Goal: Task Accomplishment & Management: Manage account settings

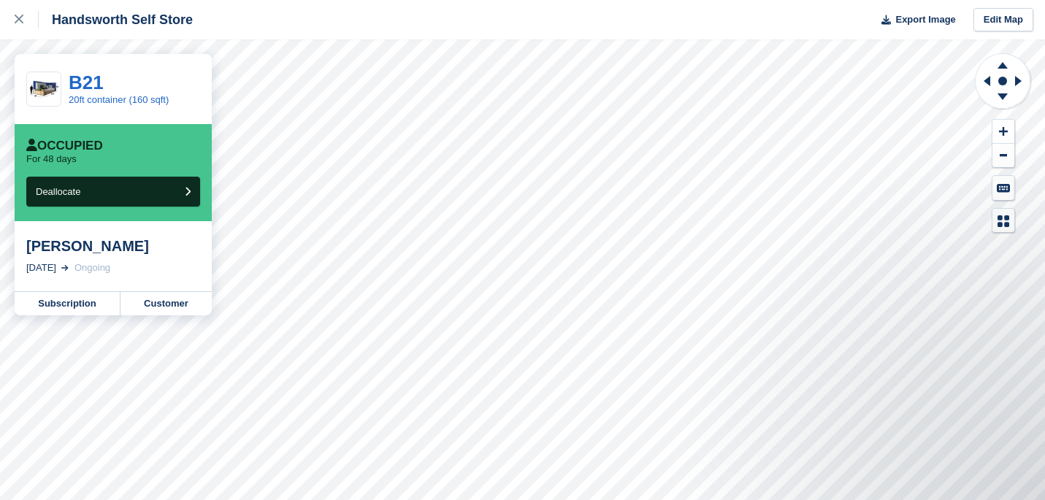
click at [70, 247] on div "[PERSON_NAME]" at bounding box center [113, 246] width 174 height 18
drag, startPoint x: 70, startPoint y: 247, endPoint x: 109, endPoint y: 247, distance: 38.7
click at [109, 247] on div "[PERSON_NAME]" at bounding box center [113, 246] width 174 height 18
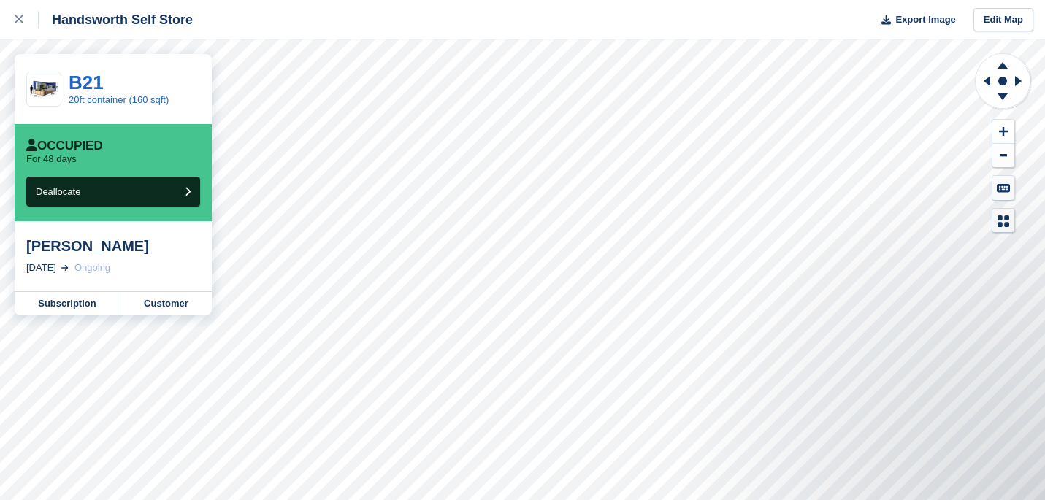
drag, startPoint x: 145, startPoint y: 247, endPoint x: 26, endPoint y: 247, distance: 118.3
click at [26, 247] on div "[PERSON_NAME]" at bounding box center [113, 246] width 174 height 18
drag, startPoint x: 26, startPoint y: 247, endPoint x: 157, endPoint y: 252, distance: 130.8
click at [157, 252] on div "[PERSON_NAME]" at bounding box center [113, 246] width 174 height 18
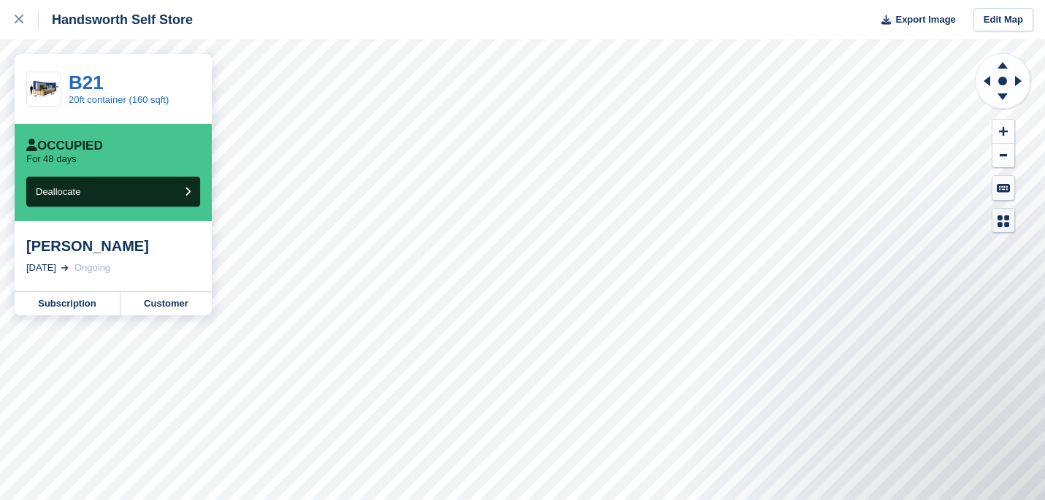
click at [157, 252] on div "[PERSON_NAME]" at bounding box center [113, 246] width 174 height 18
click at [82, 304] on link "Subscription" at bounding box center [68, 303] width 106 height 23
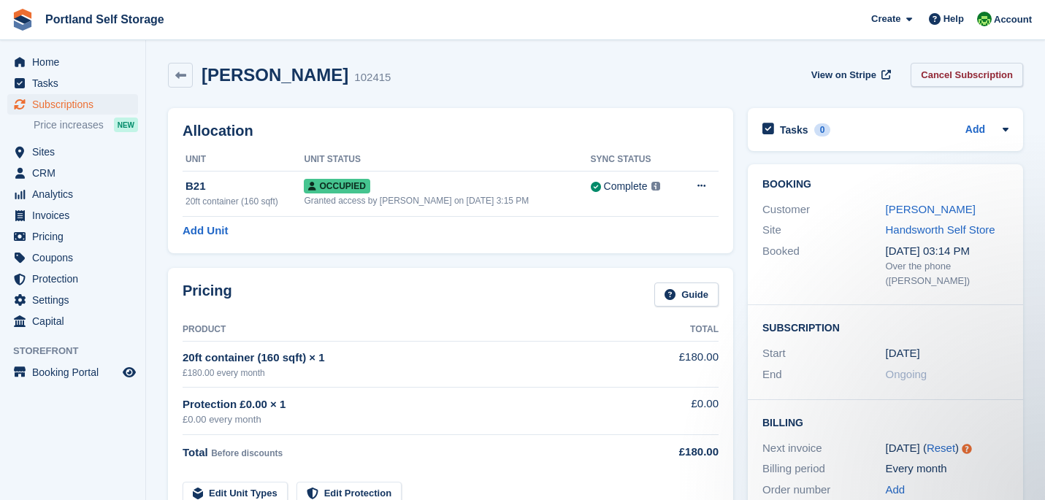
click at [935, 72] on link "Cancel Subscription" at bounding box center [966, 75] width 112 height 24
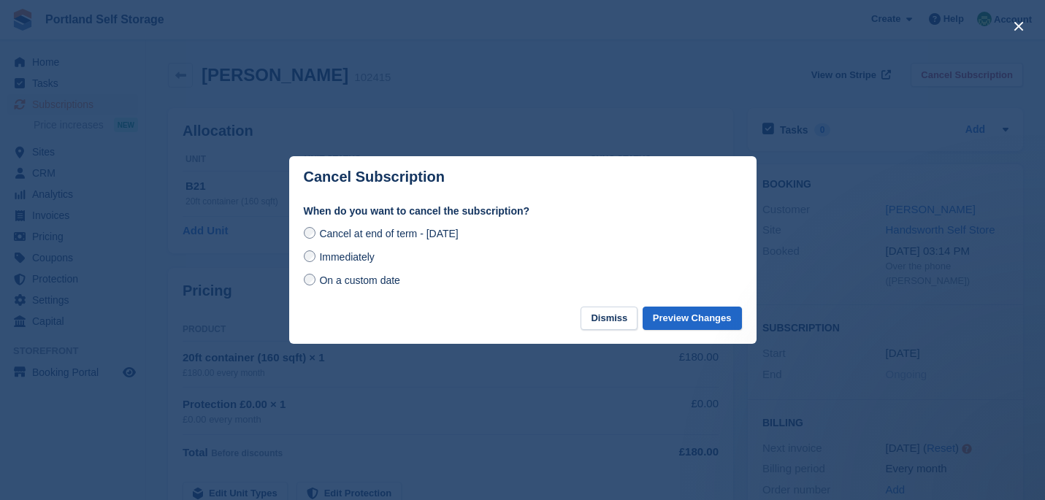
click at [359, 256] on span "Immediately" at bounding box center [346, 257] width 55 height 12
click at [702, 139] on div at bounding box center [522, 250] width 1045 height 500
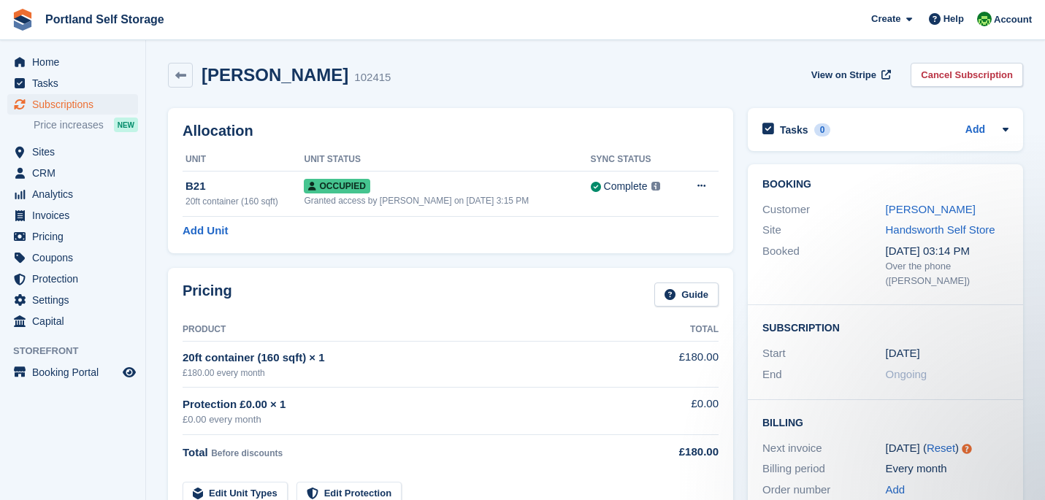
click at [737, 146] on div "Allocation Unit Unit Status Sync Status B21 20ft container (160 sqft) Occupied …" at bounding box center [451, 181] width 580 height 160
click at [948, 77] on link "Cancel Subscription" at bounding box center [966, 75] width 112 height 24
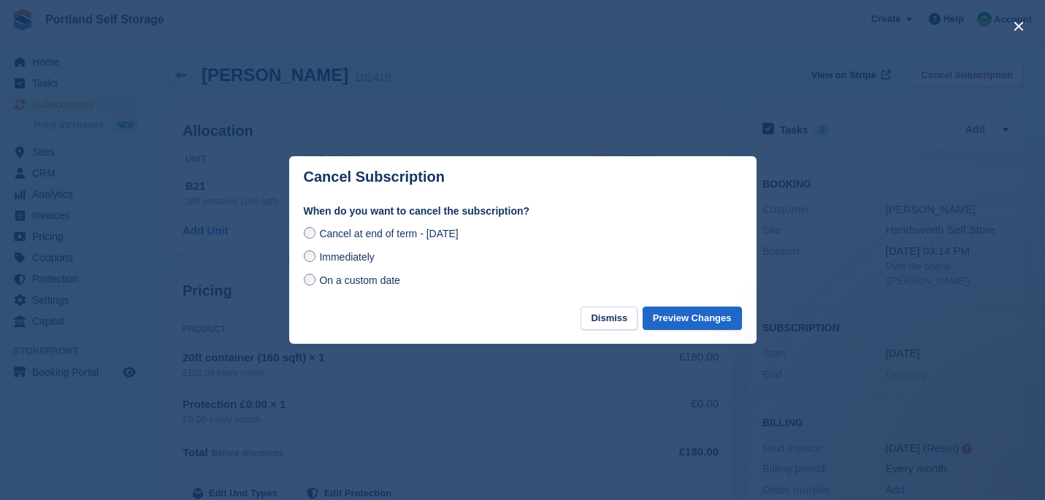
click at [389, 278] on span "On a custom date" at bounding box center [359, 281] width 81 height 12
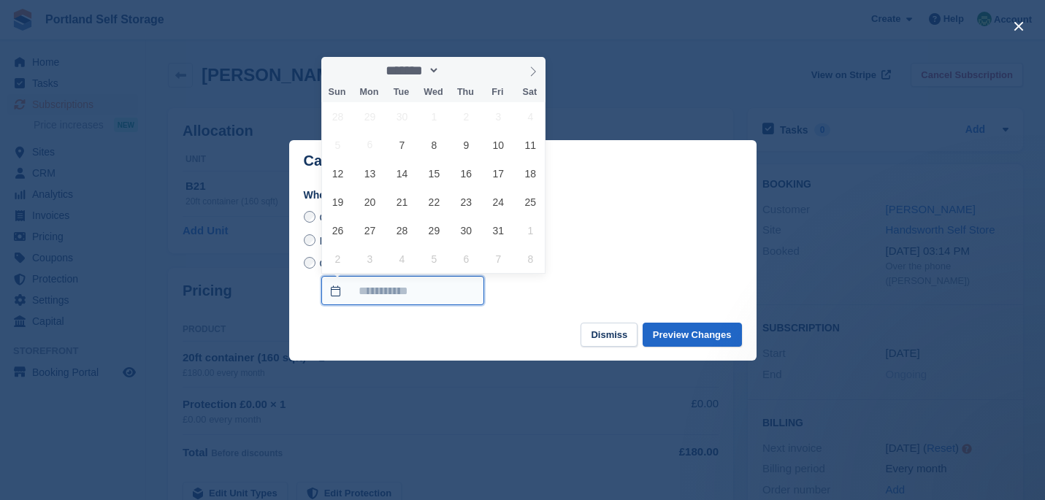
click at [419, 287] on input "On a custom date" at bounding box center [402, 290] width 163 height 29
click at [402, 150] on span "7" at bounding box center [402, 145] width 28 height 28
type input "**********"
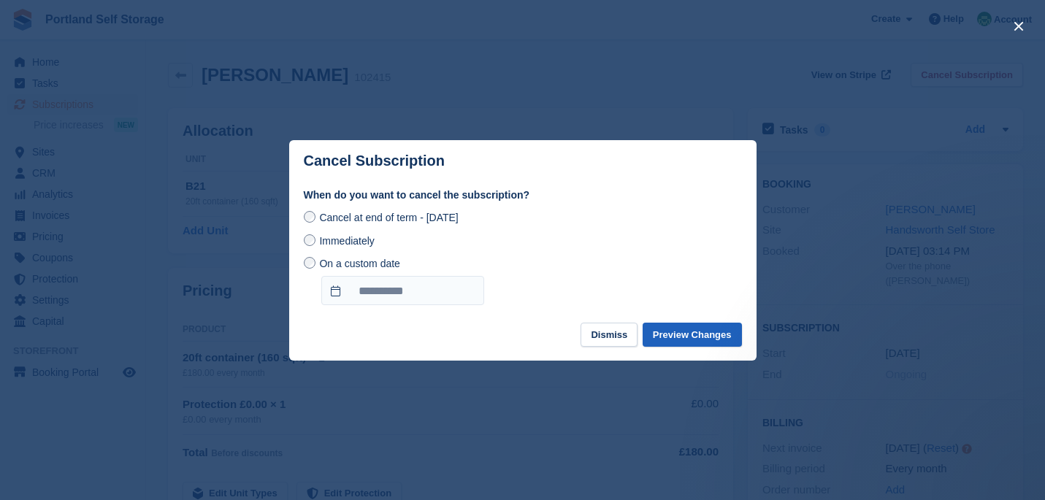
click at [687, 334] on button "Preview Changes" at bounding box center [691, 335] width 99 height 24
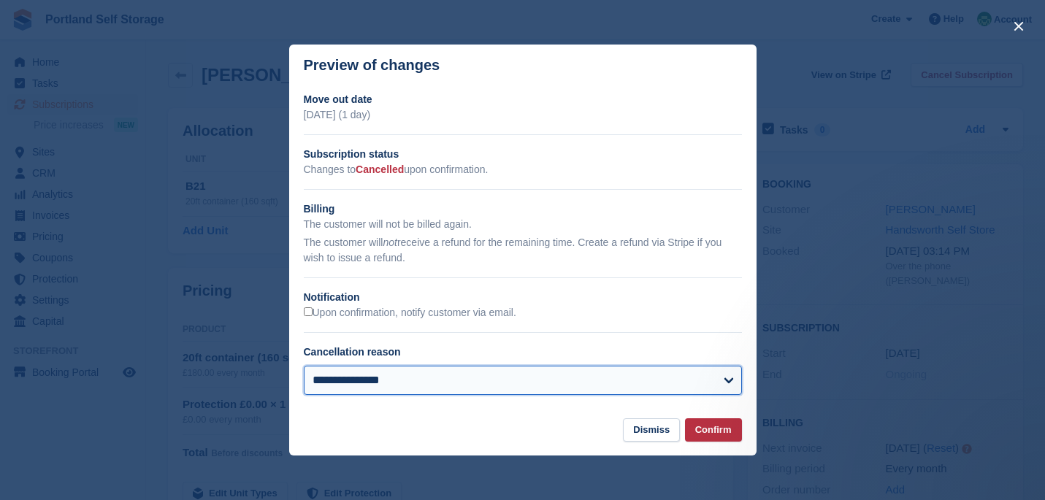
select select "**********"
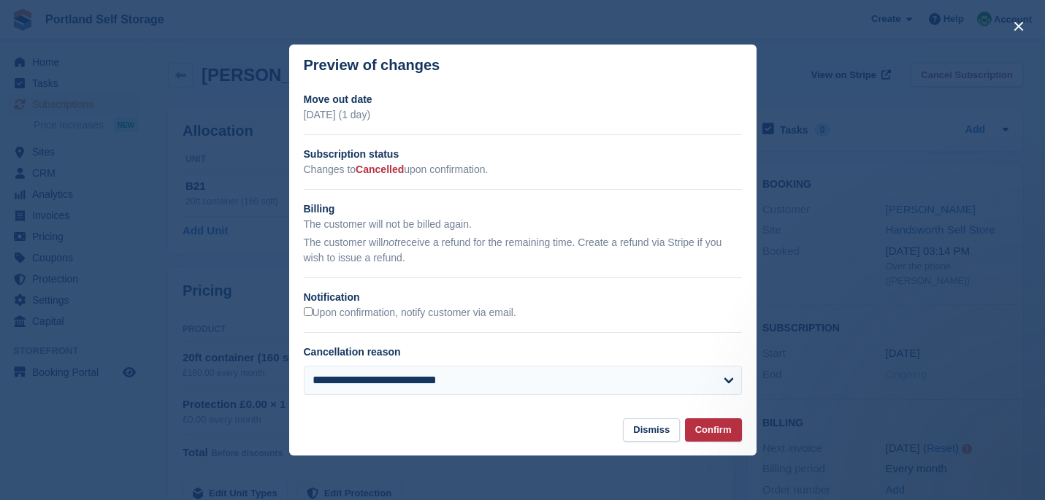
click at [447, 442] on footer "Dismiss Confirm" at bounding box center [522, 437] width 467 height 38
click at [440, 445] on footer "Dismiss Confirm" at bounding box center [522, 437] width 467 height 38
click at [605, 123] on div "**********" at bounding box center [522, 249] width 467 height 315
click at [630, 92] on h2 "Move out date" at bounding box center [523, 99] width 438 height 15
click at [788, 126] on div at bounding box center [522, 250] width 1045 height 500
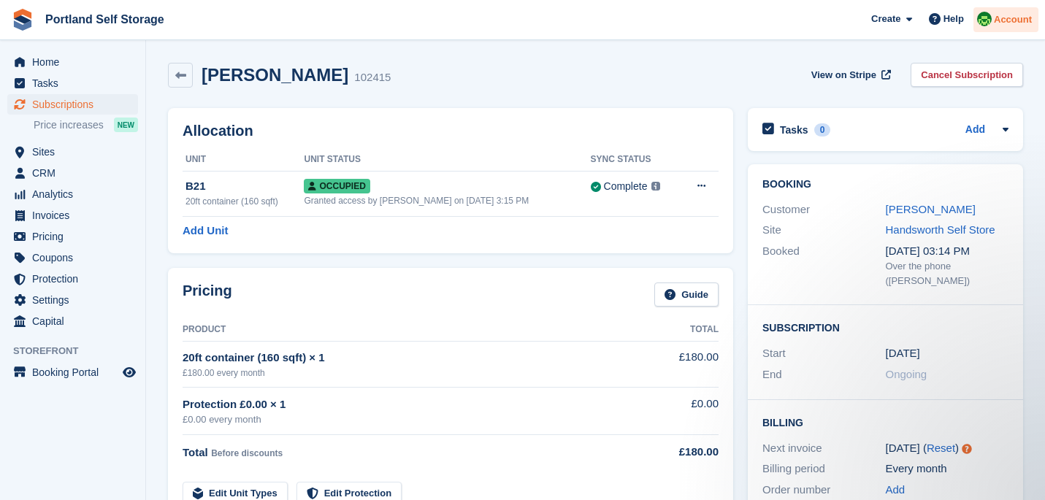
click at [1022, 28] on div "Account" at bounding box center [1005, 20] width 65 height 26
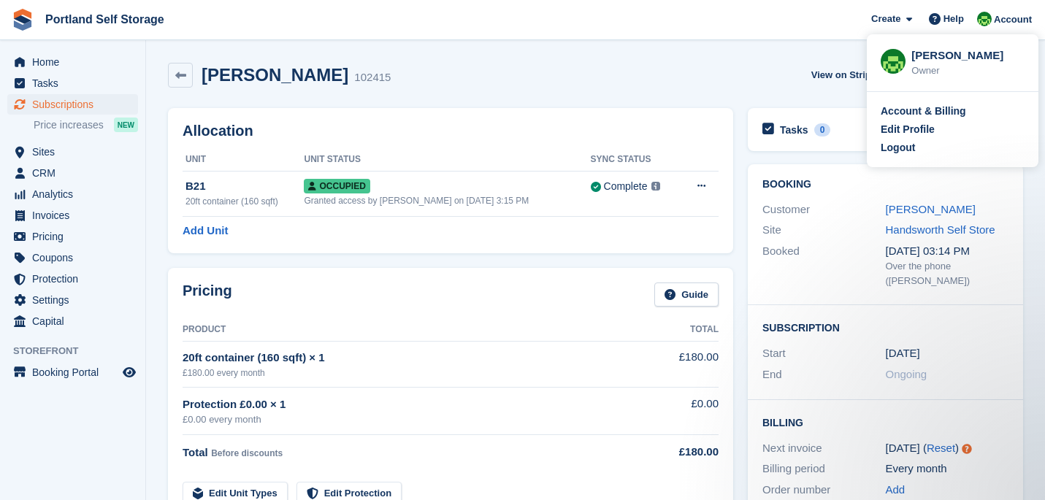
click at [503, 439] on td "Total Before discounts" at bounding box center [410, 449] width 454 height 29
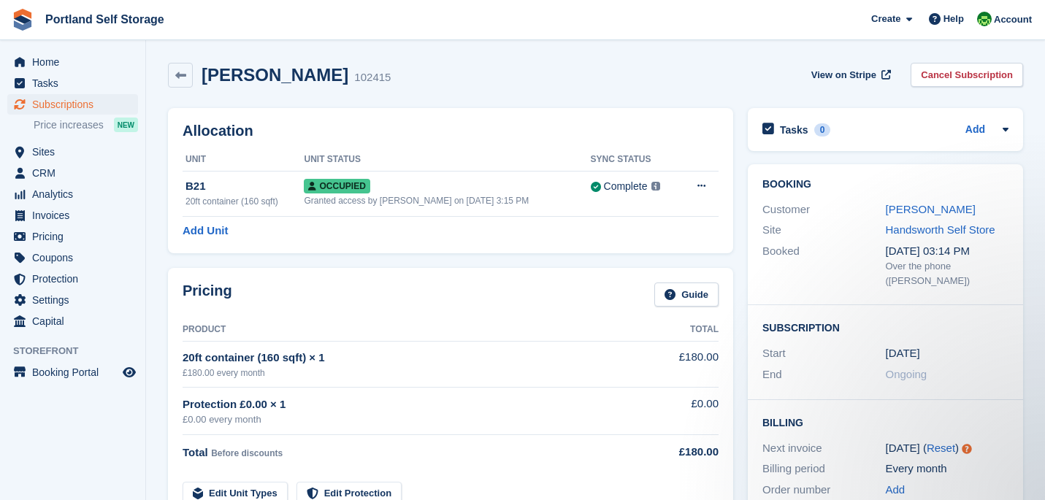
click at [504, 444] on div "Total Before discounts" at bounding box center [410, 453] width 454 height 18
click at [691, 134] on h2 "Allocation" at bounding box center [451, 131] width 536 height 17
click at [824, 97] on div "Michael Anderson 102415 View on Stripe Cancel Subscription" at bounding box center [596, 77] width 870 height 45
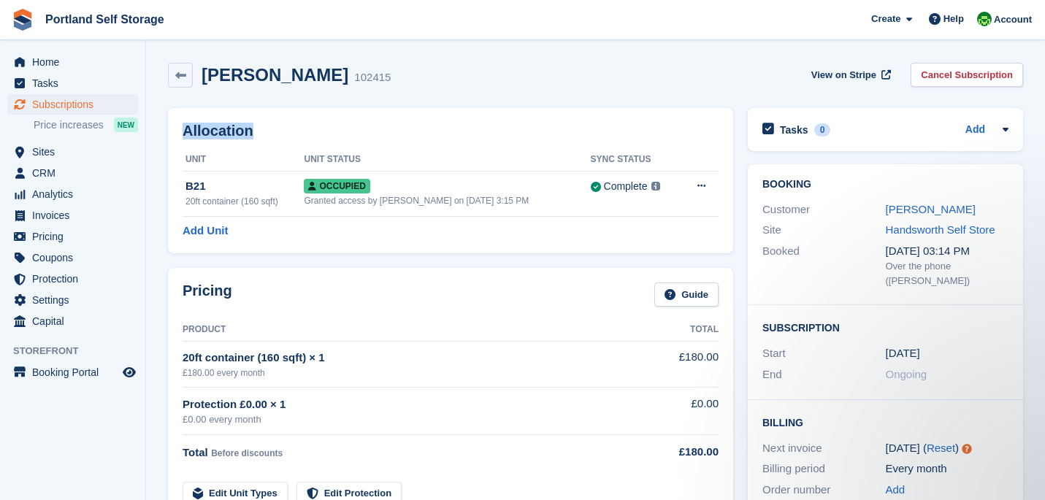
click at [824, 97] on div "Michael Anderson 102415 View on Stripe Cancel Subscription" at bounding box center [596, 77] width 870 height 45
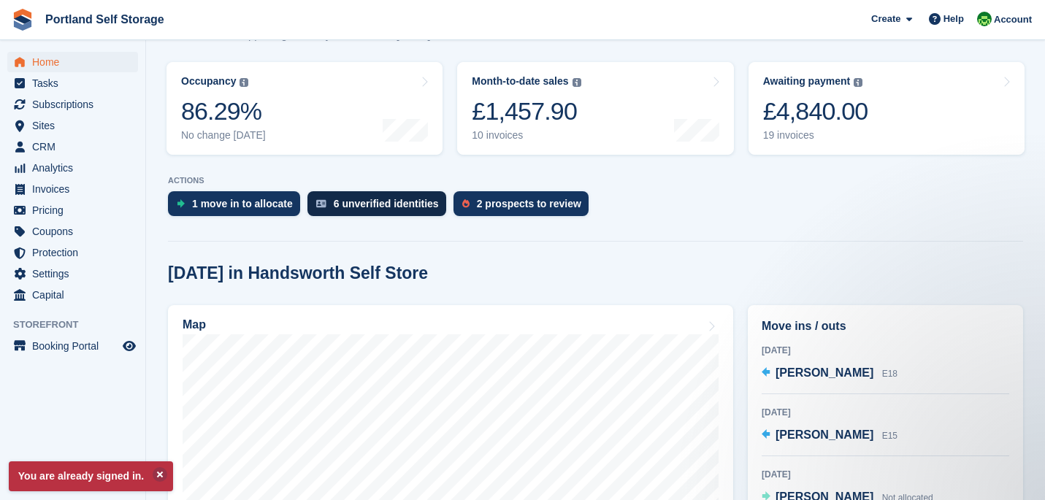
scroll to position [172, 0]
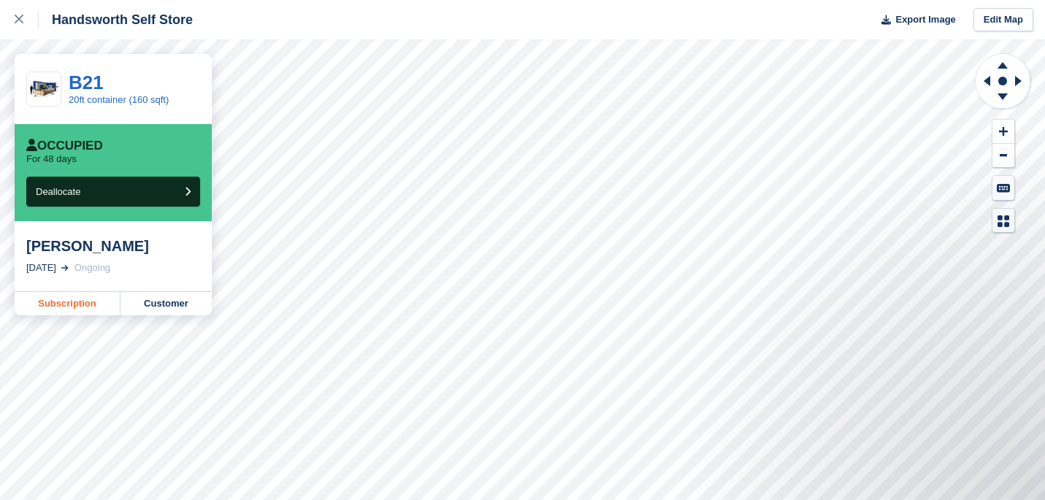
click at [50, 309] on link "Subscription" at bounding box center [68, 303] width 106 height 23
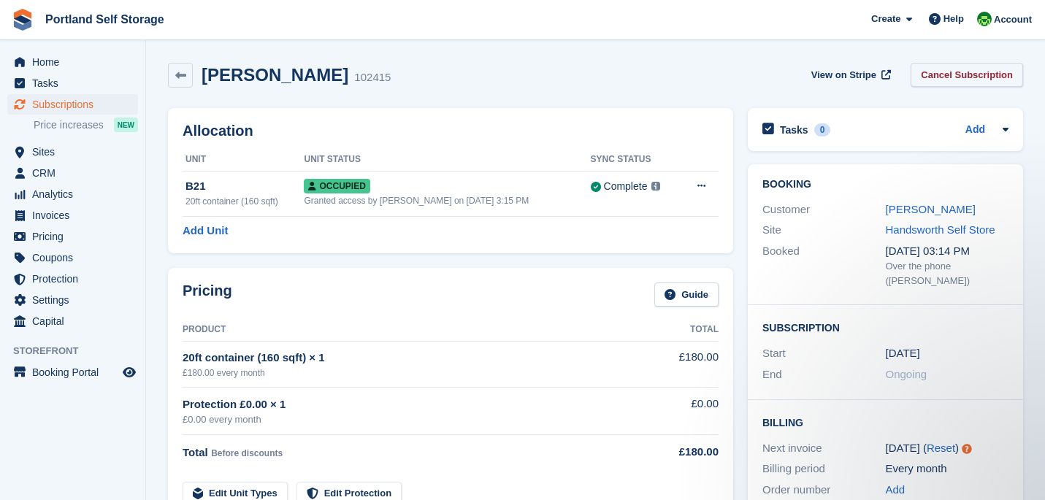
click at [991, 77] on link "Cancel Subscription" at bounding box center [966, 75] width 112 height 24
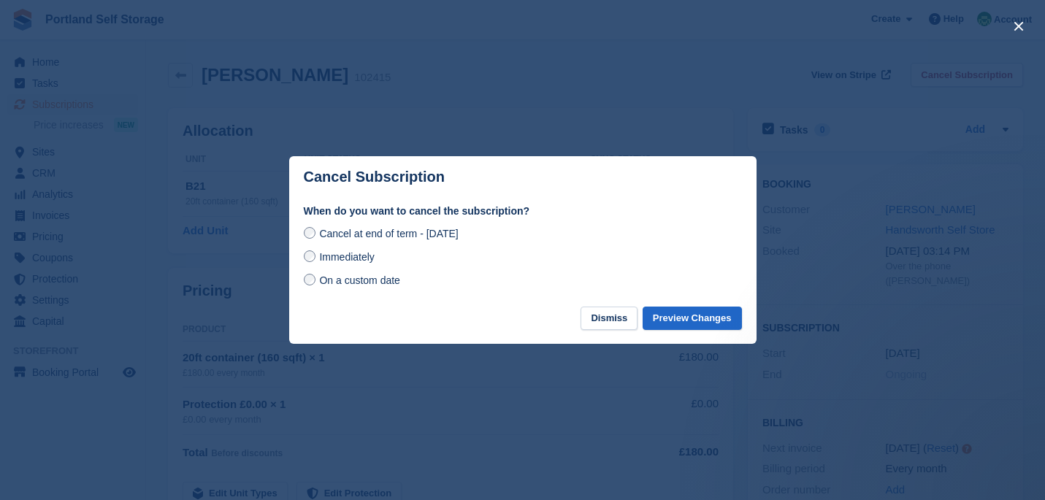
click at [364, 283] on span "On a custom date" at bounding box center [359, 281] width 81 height 12
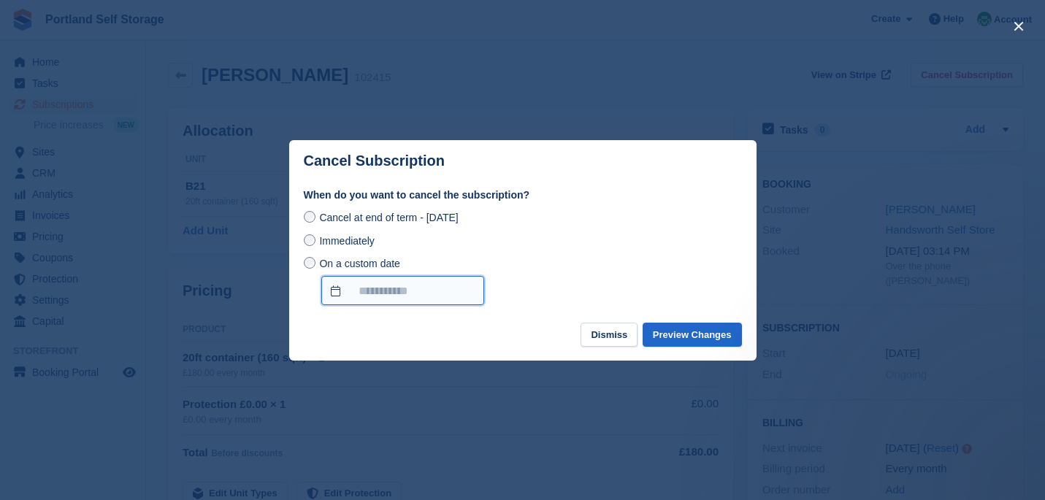
click at [364, 283] on input "On a custom date" at bounding box center [402, 290] width 163 height 29
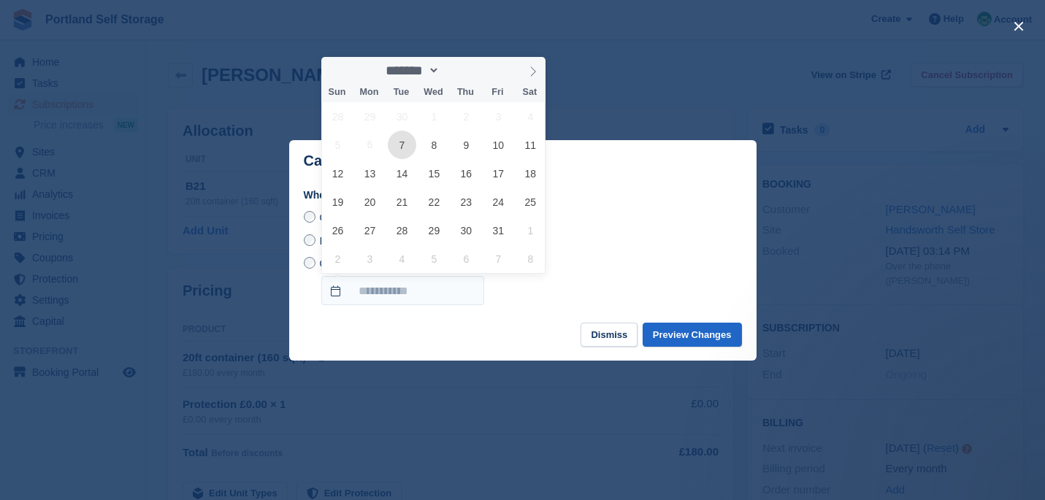
click at [402, 150] on span "7" at bounding box center [402, 145] width 28 height 28
type input "**********"
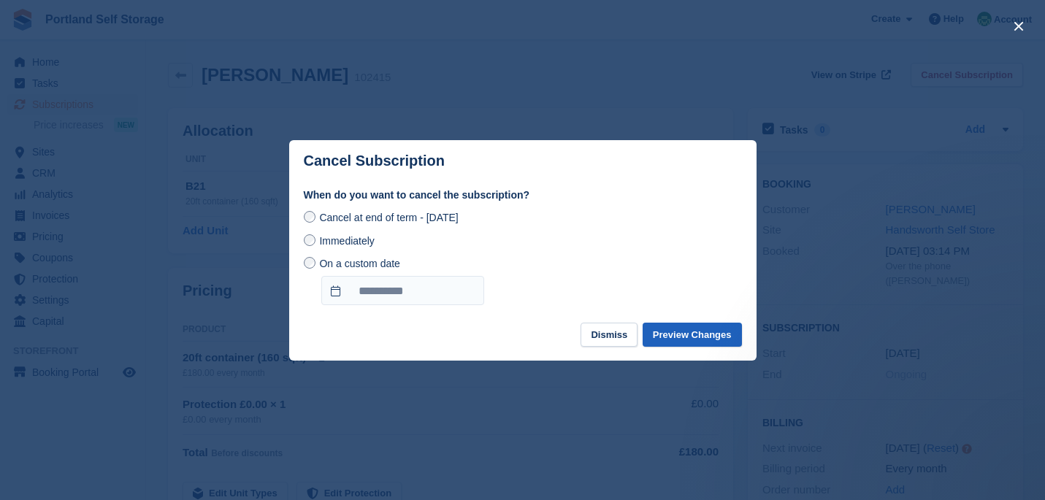
click at [700, 339] on button "Preview Changes" at bounding box center [691, 335] width 99 height 24
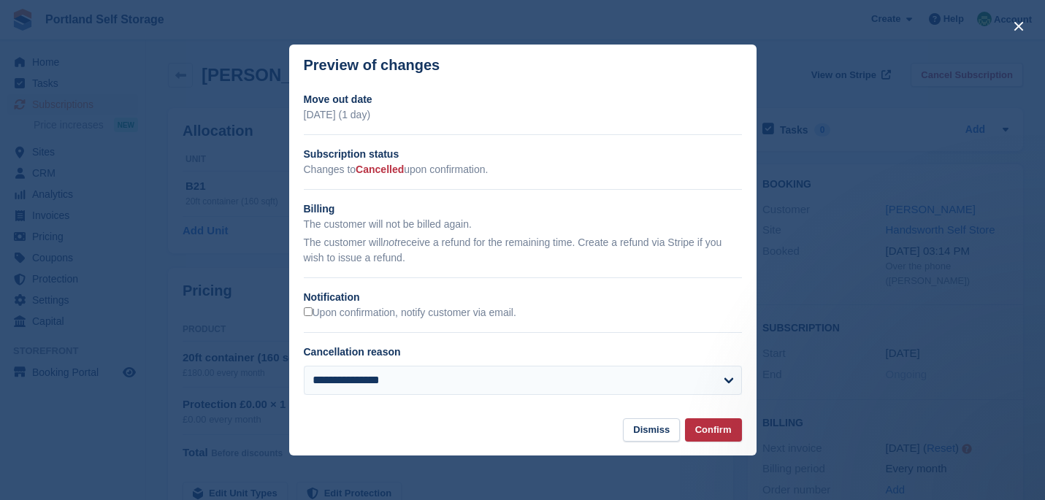
click at [534, 395] on div "**********" at bounding box center [523, 386] width 438 height 41
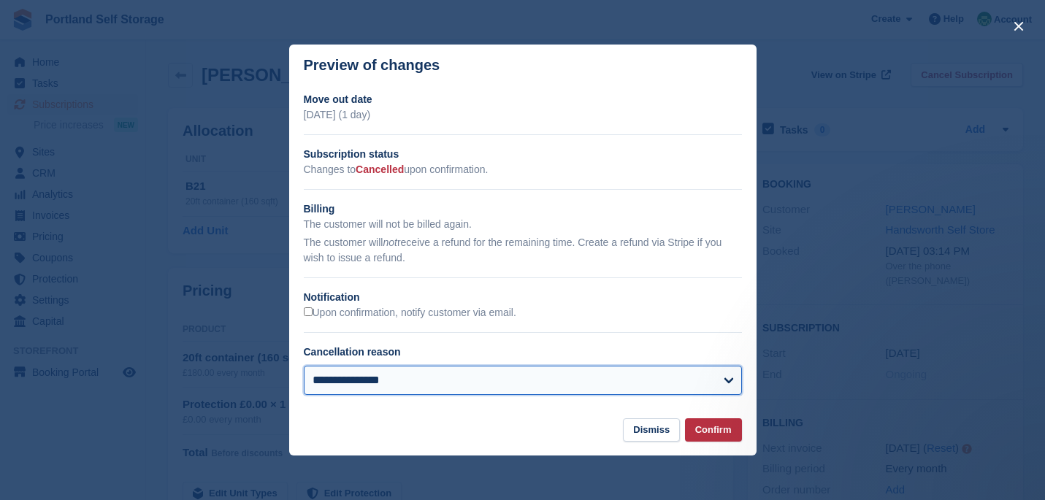
select select "**********"
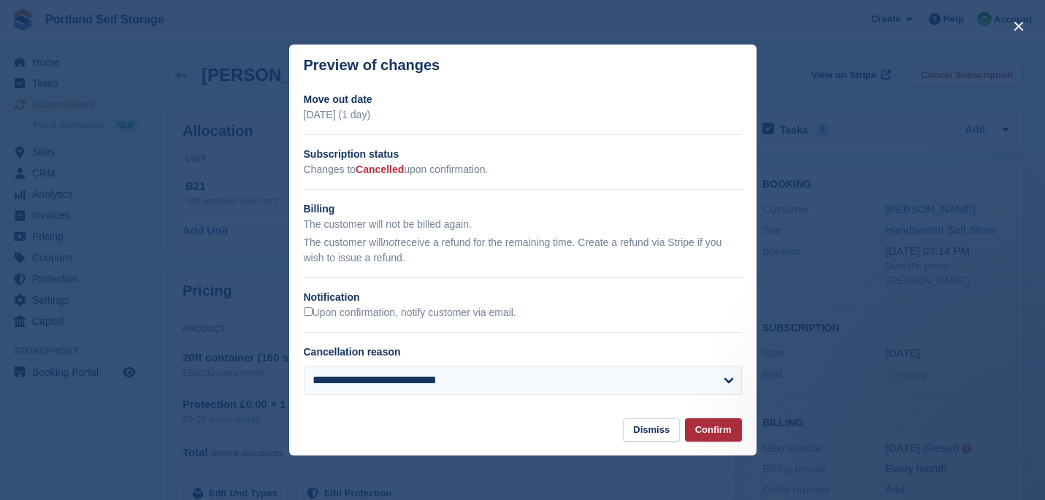
click at [724, 429] on button "Confirm" at bounding box center [713, 430] width 57 height 24
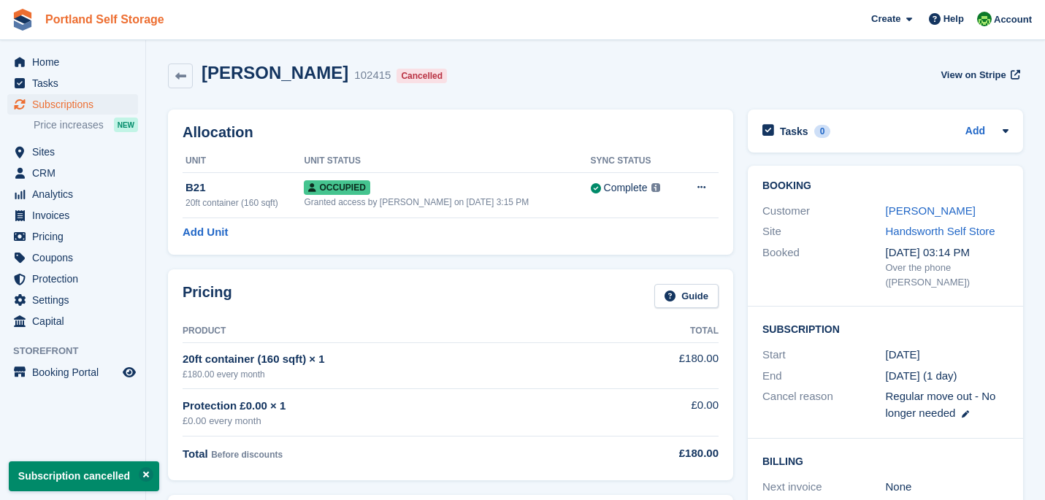
drag, startPoint x: 744, startPoint y: 369, endPoint x: 128, endPoint y: 28, distance: 704.2
click at [744, 369] on div "Booking Customer [PERSON_NAME] Site Handsworth Self Store Booked [DATE] 03:14 P…" at bounding box center [885, 369] width 290 height 423
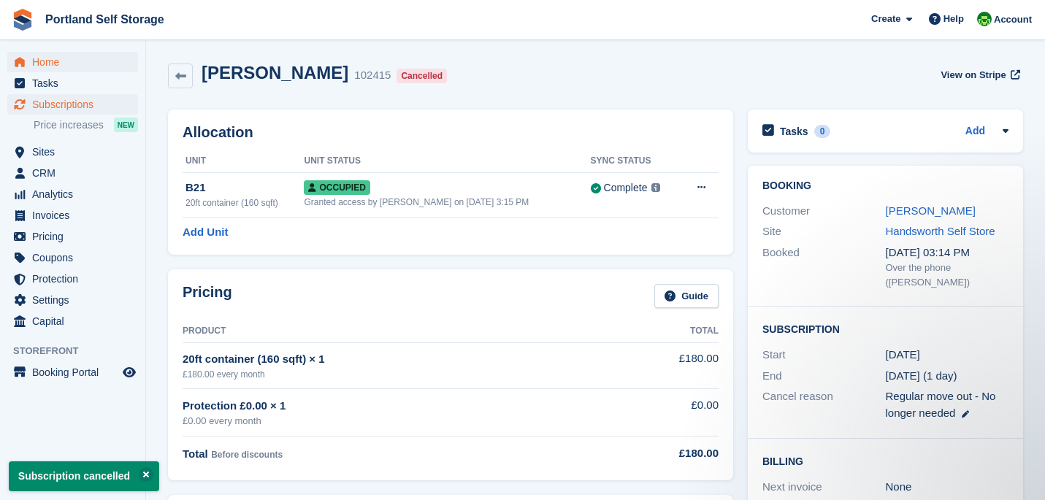
click at [93, 64] on span "Home" at bounding box center [76, 62] width 88 height 20
